Goal: Transaction & Acquisition: Purchase product/service

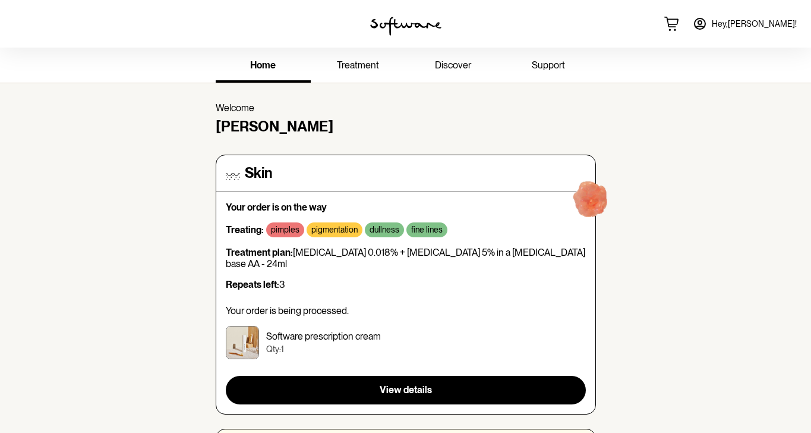
click at [358, 64] on span "treatment" at bounding box center [358, 64] width 42 height 11
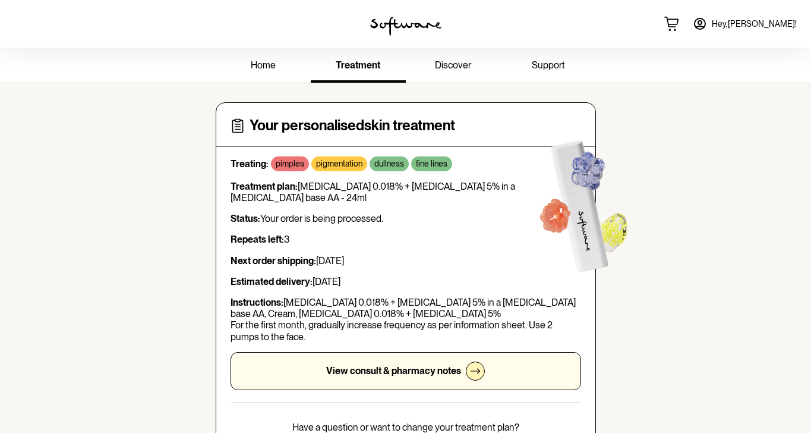
click at [707, 18] on icon at bounding box center [700, 24] width 14 height 14
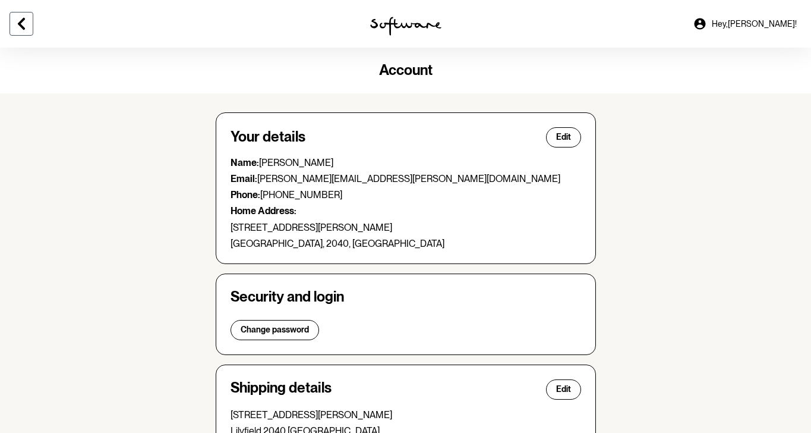
click at [23, 21] on icon at bounding box center [21, 24] width 7 height 12
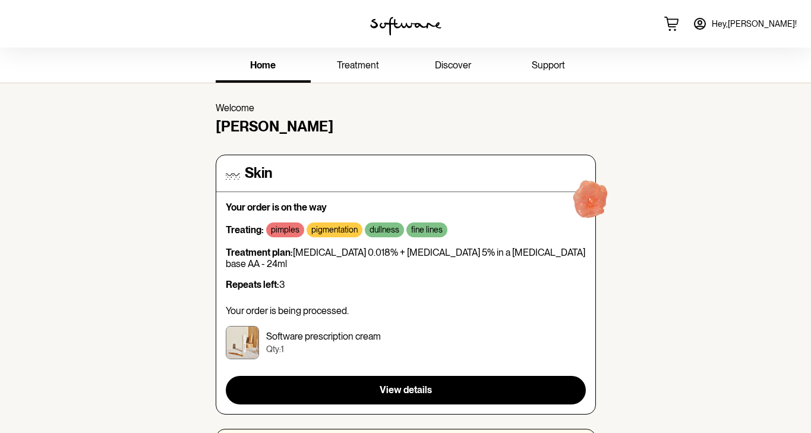
click at [356, 58] on link "treatment" at bounding box center [358, 66] width 95 height 33
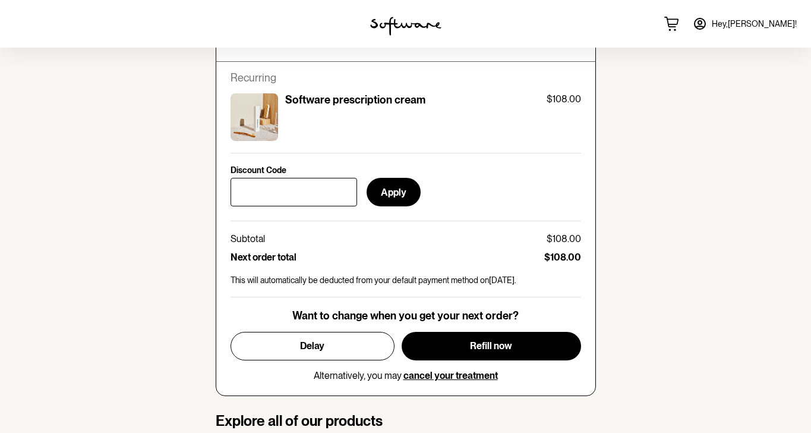
scroll to position [489, 0]
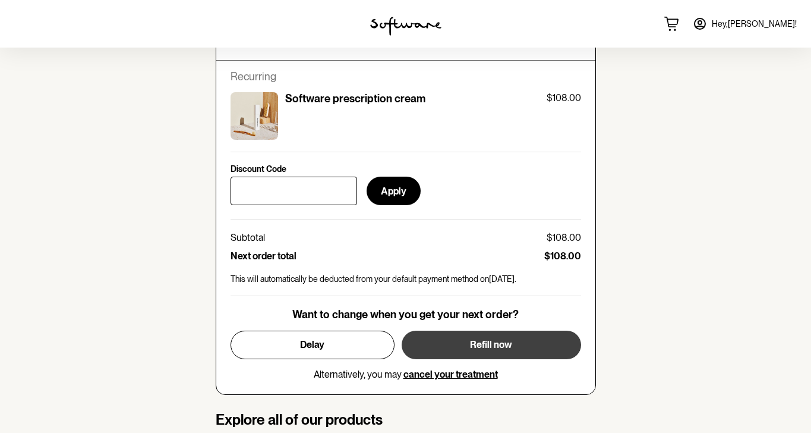
click at [513, 335] on button "Refill now" at bounding box center [492, 345] width 180 height 29
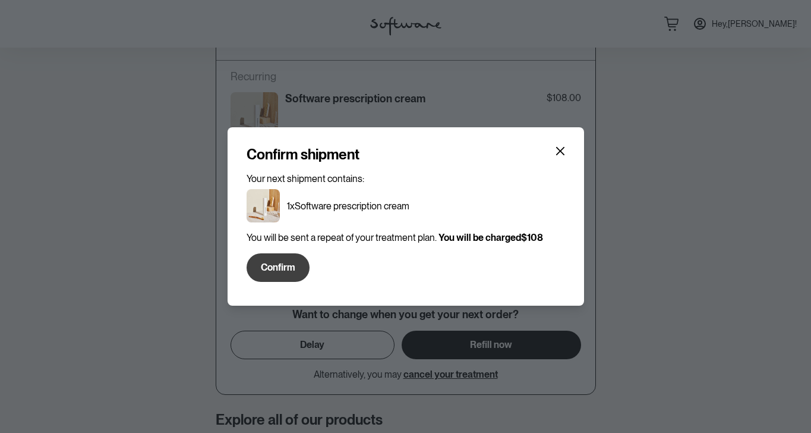
click at [278, 269] on span "Confirm" at bounding box center [278, 267] width 34 height 11
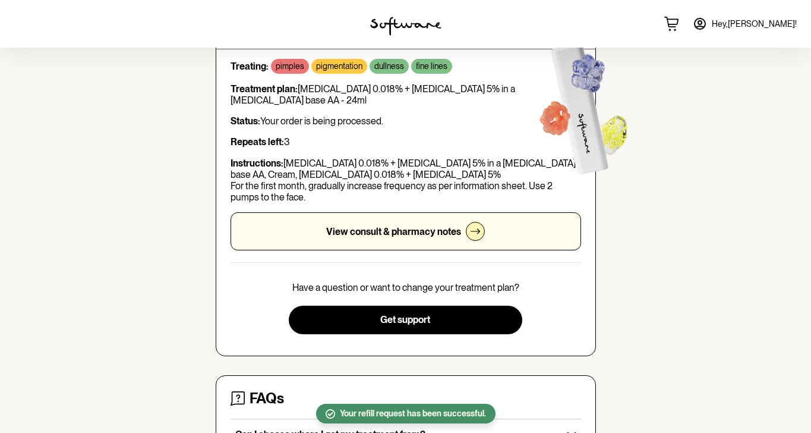
scroll to position [117, 0]
